Goal: Task Accomplishment & Management: Use online tool/utility

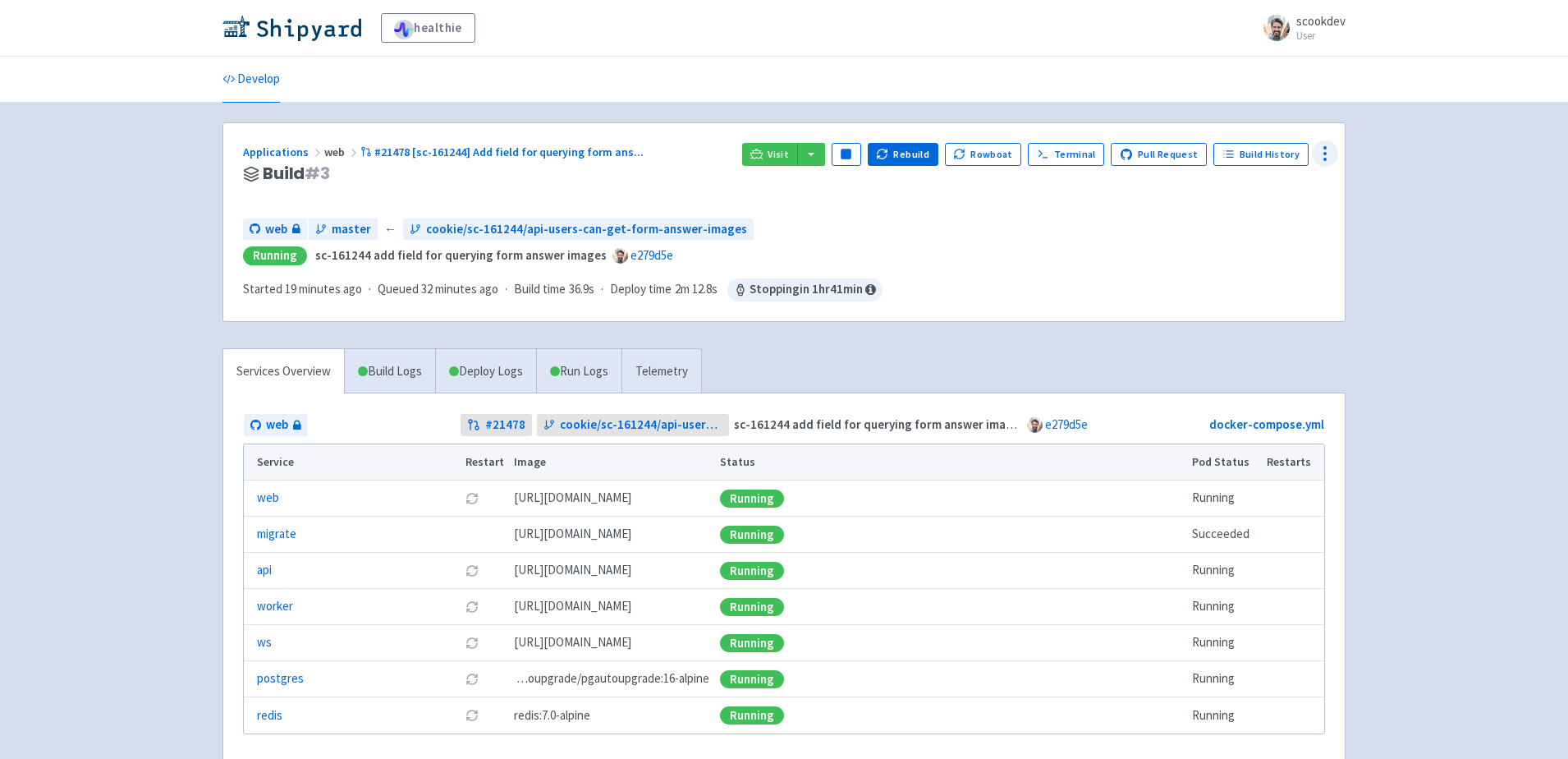
click at [1326, 152] on icon at bounding box center [1325, 153] width 20 height 20
click at [1262, 188] on span "Configure" at bounding box center [1263, 190] width 109 height 23
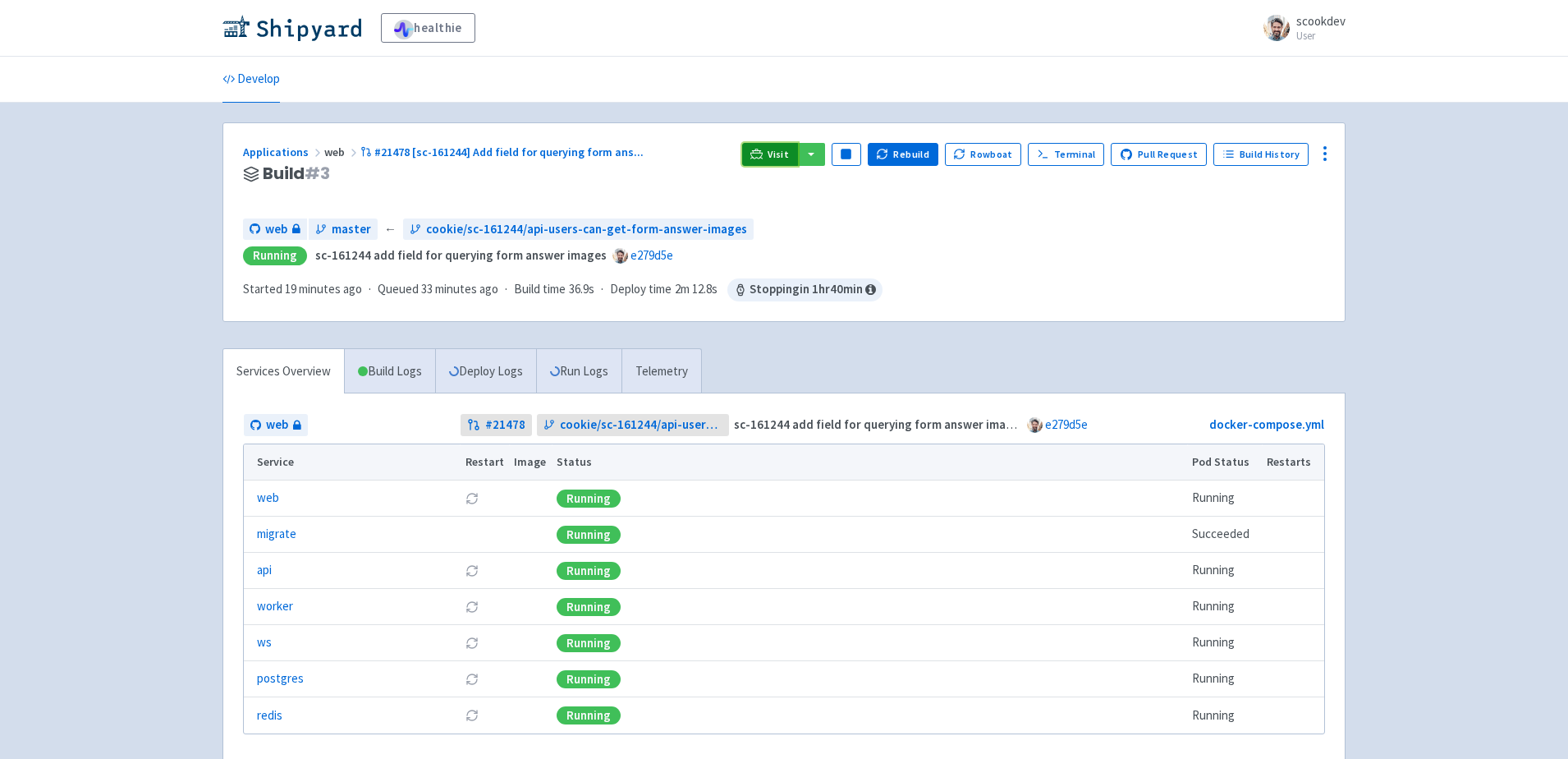
click at [785, 155] on span "Visit" at bounding box center [778, 154] width 21 height 13
